Goal: Information Seeking & Learning: Check status

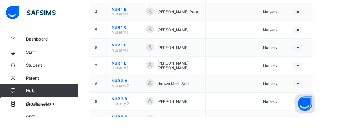
scroll to position [167, 0]
click at [0, 0] on ul "View Class Assign form Teacher" at bounding box center [0, 0] width 0 height 0
click at [0, 0] on div "View Class" at bounding box center [0, 0] width 0 height 0
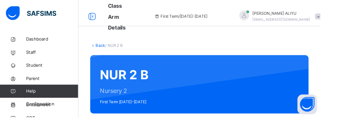
click at [109, 51] on link "Back" at bounding box center [113, 51] width 11 height 6
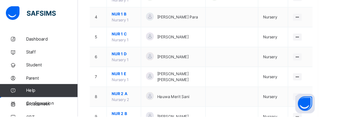
scroll to position [172, 0]
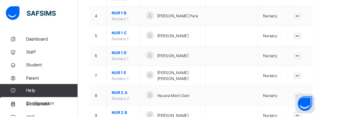
click at [334, 130] on icon at bounding box center [337, 130] width 6 height 6
click at [0, 0] on div "View Class" at bounding box center [0, 0] width 0 height 0
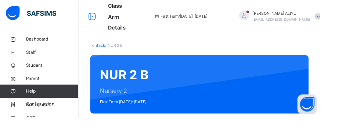
click at [108, 50] on link "Back" at bounding box center [113, 51] width 11 height 6
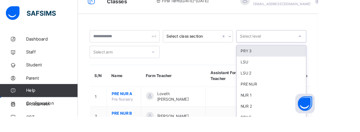
scroll to position [32, 0]
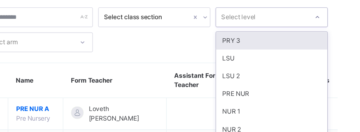
click at [256, 24] on div at bounding box center [259, 23] width 7 height 12
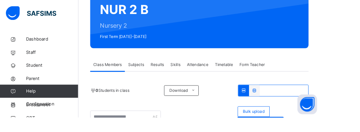
scroll to position [73, 0]
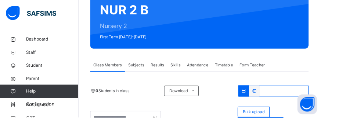
click at [38, 102] on span "Classes" at bounding box center [58, 102] width 59 height 7
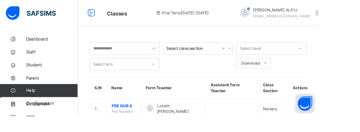
click at [200, 16] on span "First Term / 2025-2026" at bounding box center [206, 14] width 60 height 7
click at [113, 16] on div at bounding box center [104, 15] width 24 height 12
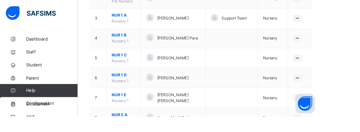
scroll to position [148, 0]
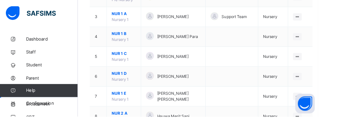
click at [334, 131] on icon at bounding box center [337, 131] width 6 height 6
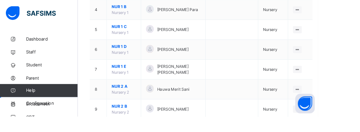
scroll to position [181, 0]
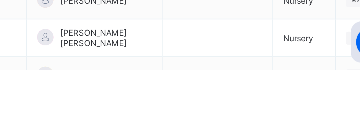
scroll to position [126, 0]
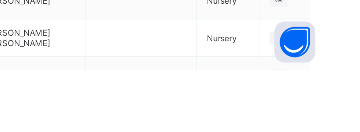
click at [0, 0] on ul "View Class Assign form Teacher" at bounding box center [0, 0] width 0 height 0
click at [0, 0] on div "View Class" at bounding box center [0, 0] width 0 height 0
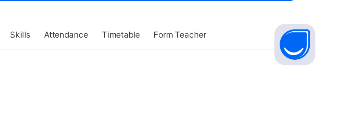
scroll to position [170, 0]
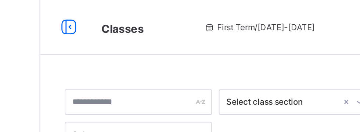
click at [209, 12] on span "First Term / 2025-2026" at bounding box center [206, 14] width 60 height 7
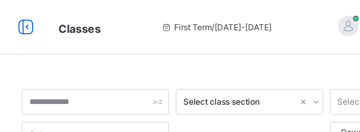
click at [104, 16] on icon at bounding box center [103, 14] width 12 height 13
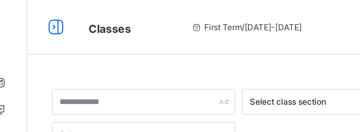
click at [71, 16] on span "Classes" at bounding box center [73, 15] width 23 height 7
